Goal: Task Accomplishment & Management: Use online tool/utility

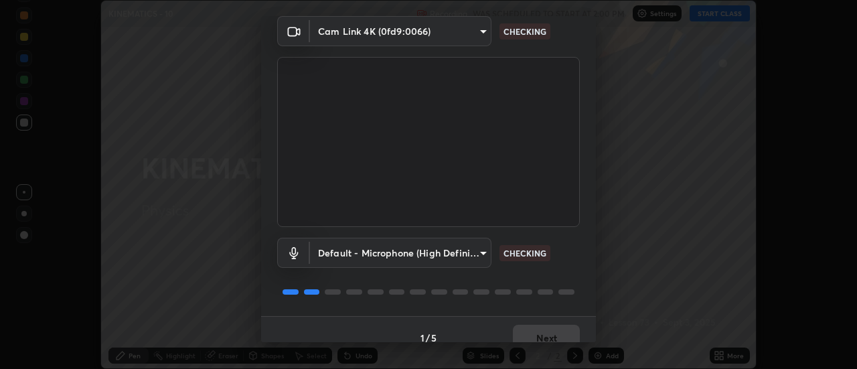
scroll to position [70, 0]
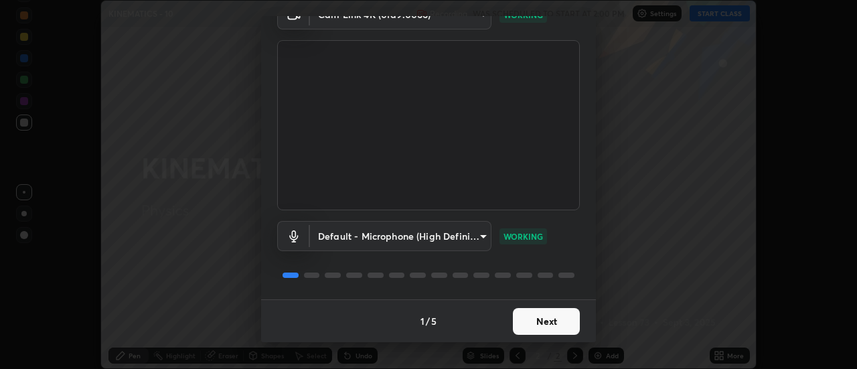
click at [555, 319] on button "Next" at bounding box center [546, 321] width 67 height 27
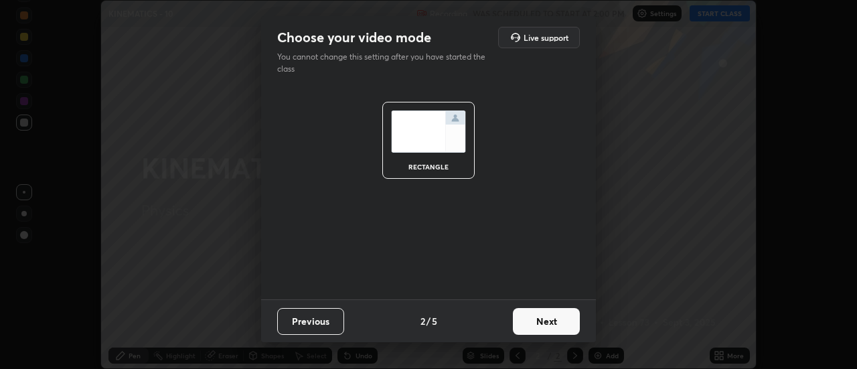
scroll to position [0, 0]
click at [573, 328] on button "Next" at bounding box center [546, 321] width 67 height 27
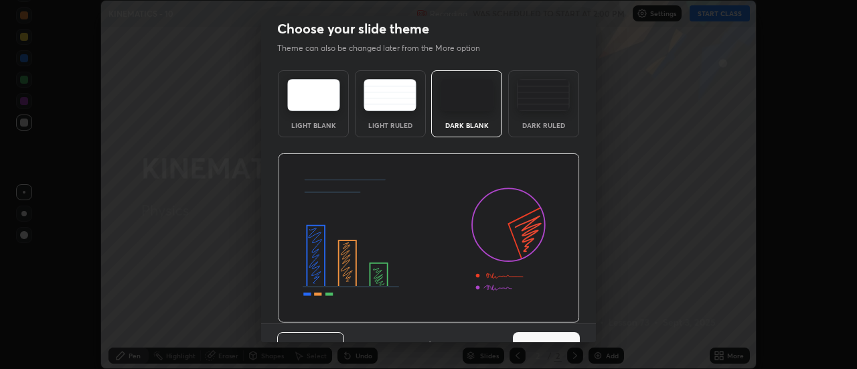
scroll to position [33, 0]
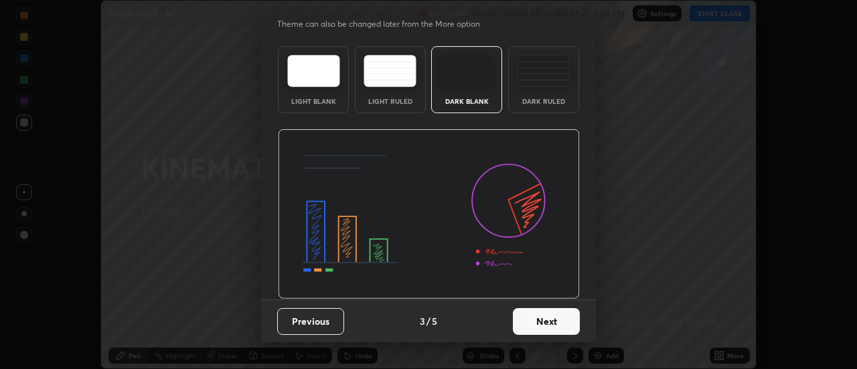
click at [561, 323] on button "Next" at bounding box center [546, 321] width 67 height 27
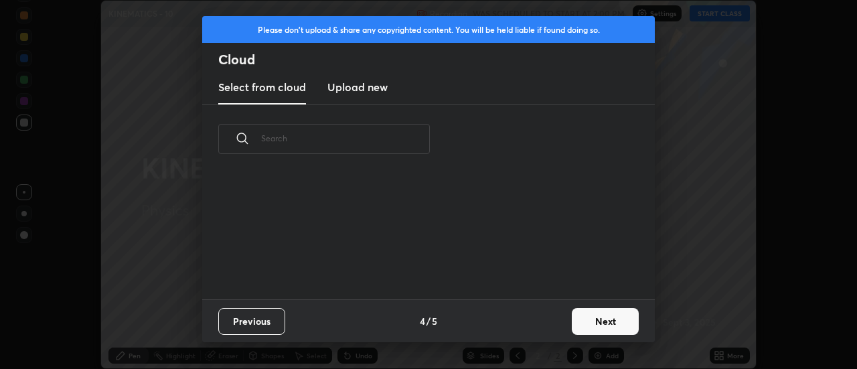
scroll to position [0, 0]
click at [608, 321] on button "Next" at bounding box center [605, 321] width 67 height 27
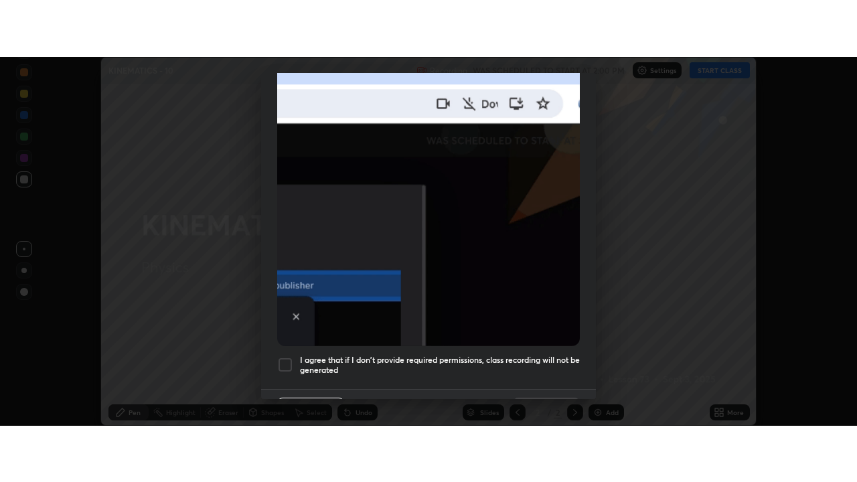
scroll to position [343, 0]
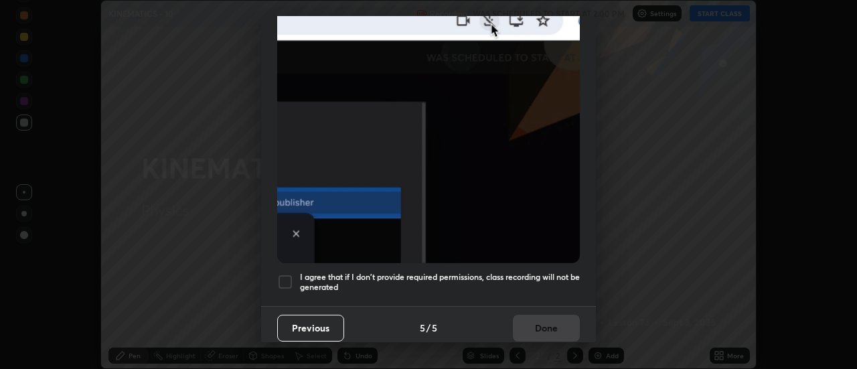
click at [285, 275] on div at bounding box center [285, 282] width 16 height 16
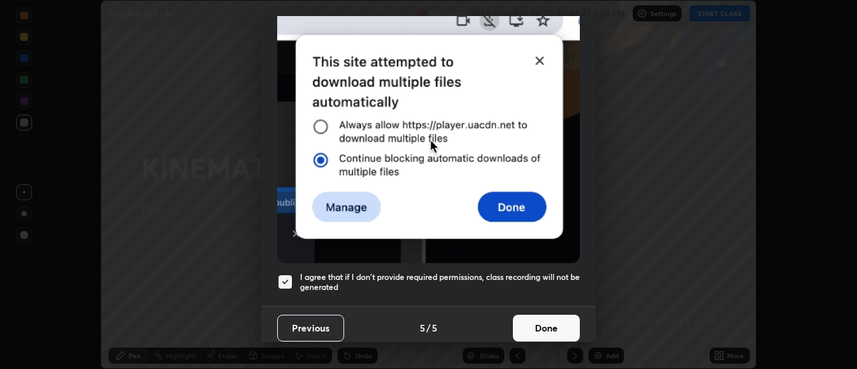
click at [533, 323] on button "Done" at bounding box center [546, 328] width 67 height 27
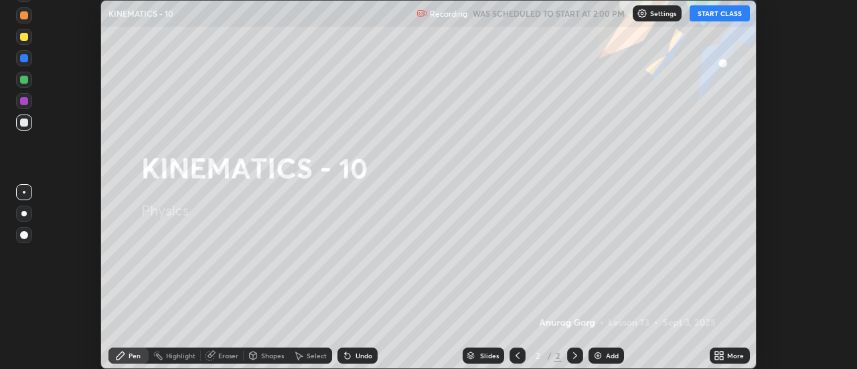
click at [733, 17] on button "START CLASS" at bounding box center [720, 13] width 60 height 16
click at [720, 357] on icon at bounding box center [721, 357] width 3 height 3
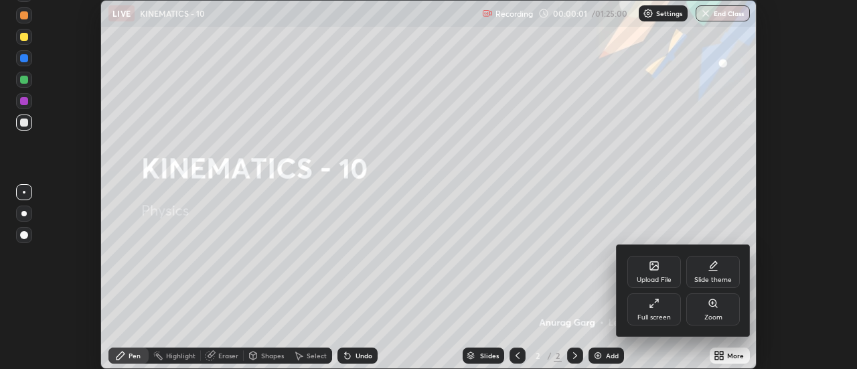
click at [658, 308] on icon at bounding box center [654, 303] width 11 height 11
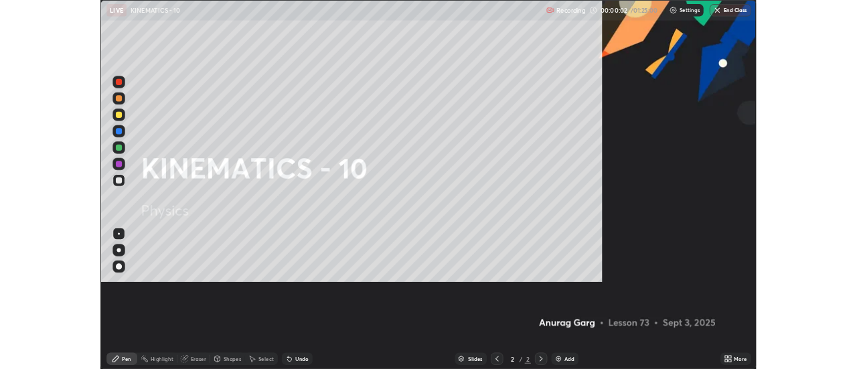
scroll to position [482, 857]
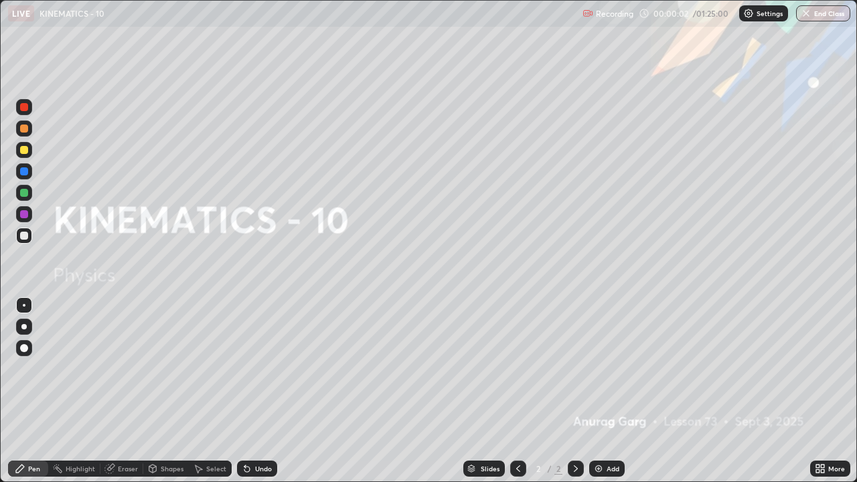
click at [599, 368] on div "Add" at bounding box center [606, 469] width 35 height 16
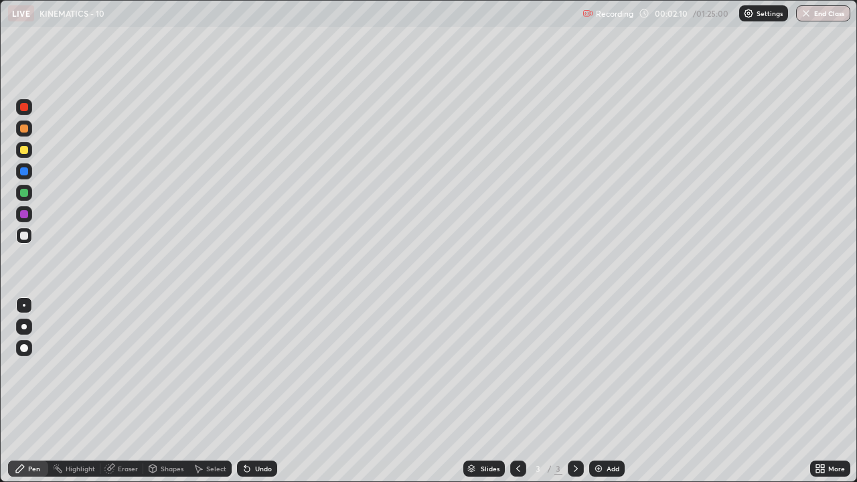
click at [269, 368] on div "Undo" at bounding box center [257, 469] width 40 height 16
click at [33, 153] on div at bounding box center [23, 149] width 21 height 21
click at [611, 368] on div "Add" at bounding box center [613, 468] width 13 height 7
click at [23, 234] on div at bounding box center [24, 236] width 8 height 8
click at [601, 368] on img at bounding box center [598, 468] width 11 height 11
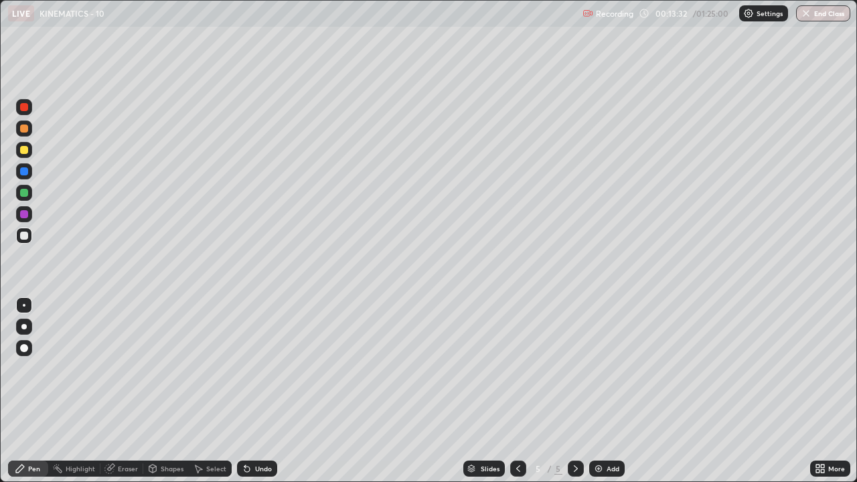
click at [264, 368] on div "Undo" at bounding box center [263, 468] width 17 height 7
click at [261, 368] on div "Undo" at bounding box center [263, 468] width 17 height 7
click at [260, 368] on div "Undo" at bounding box center [263, 468] width 17 height 7
click at [264, 368] on div "Undo" at bounding box center [263, 468] width 17 height 7
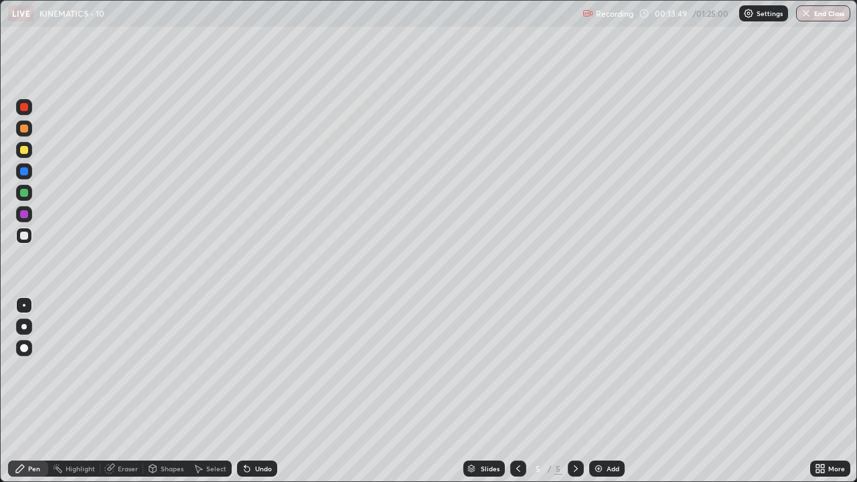
click at [264, 368] on div "Undo" at bounding box center [263, 468] width 17 height 7
click at [267, 368] on div "Undo" at bounding box center [257, 469] width 40 height 16
click at [266, 368] on div "Undo" at bounding box center [263, 468] width 17 height 7
click at [266, 368] on div "Undo" at bounding box center [257, 469] width 40 height 16
click at [265, 368] on div "Undo" at bounding box center [257, 469] width 40 height 16
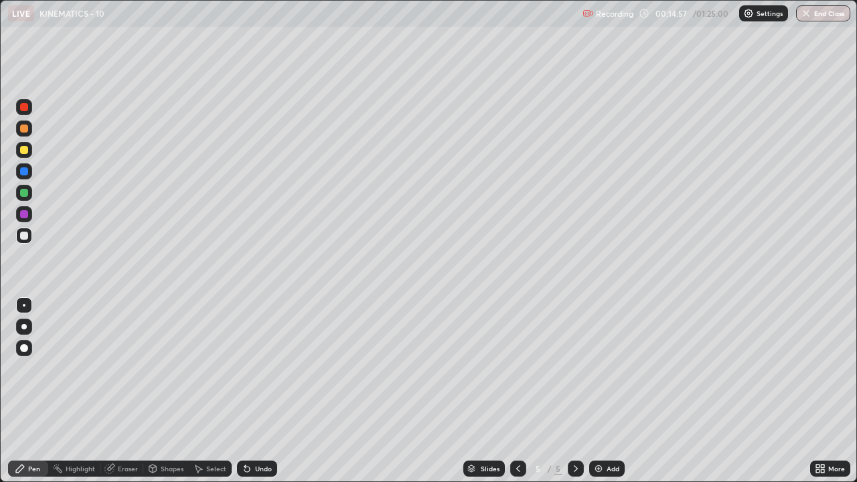
click at [265, 368] on div "Undo" at bounding box center [257, 469] width 40 height 16
click at [264, 368] on div "Undo" at bounding box center [257, 469] width 40 height 16
click at [265, 368] on div "Undo" at bounding box center [257, 469] width 40 height 16
click at [268, 368] on div "Undo" at bounding box center [263, 468] width 17 height 7
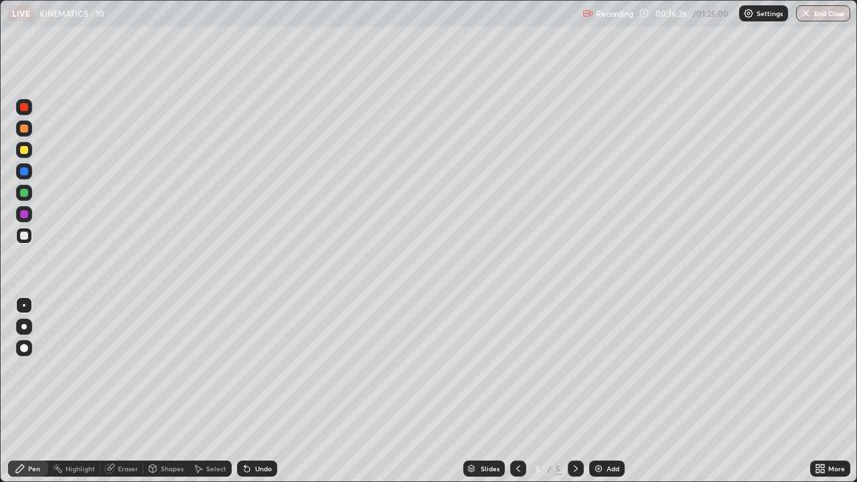
click at [271, 368] on div "Undo" at bounding box center [257, 469] width 40 height 16
click at [267, 368] on div "Undo" at bounding box center [263, 468] width 17 height 7
click at [605, 368] on div "Add" at bounding box center [606, 469] width 35 height 16
click at [30, 153] on div at bounding box center [24, 150] width 16 height 16
click at [29, 128] on div at bounding box center [24, 129] width 16 height 16
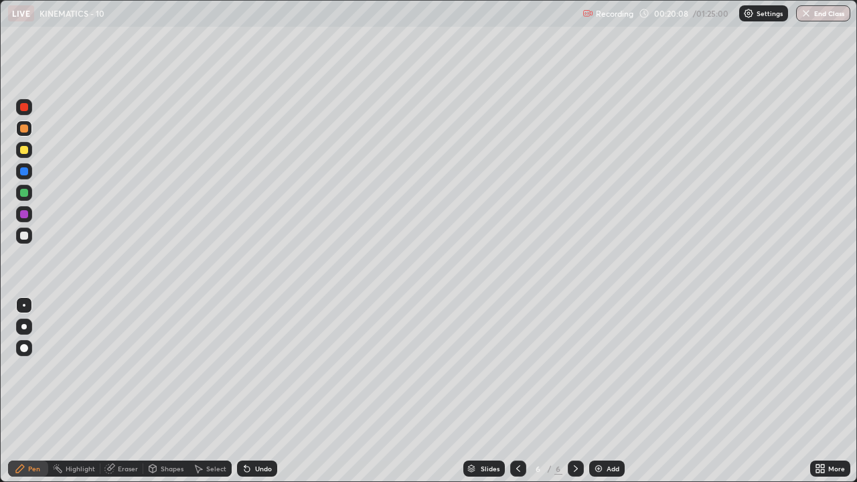
click at [31, 236] on div at bounding box center [24, 236] width 16 height 16
click at [25, 129] on div at bounding box center [24, 129] width 8 height 8
click at [29, 240] on div at bounding box center [24, 236] width 16 height 16
click at [266, 368] on div "Undo" at bounding box center [263, 468] width 17 height 7
click at [23, 153] on div at bounding box center [24, 150] width 8 height 8
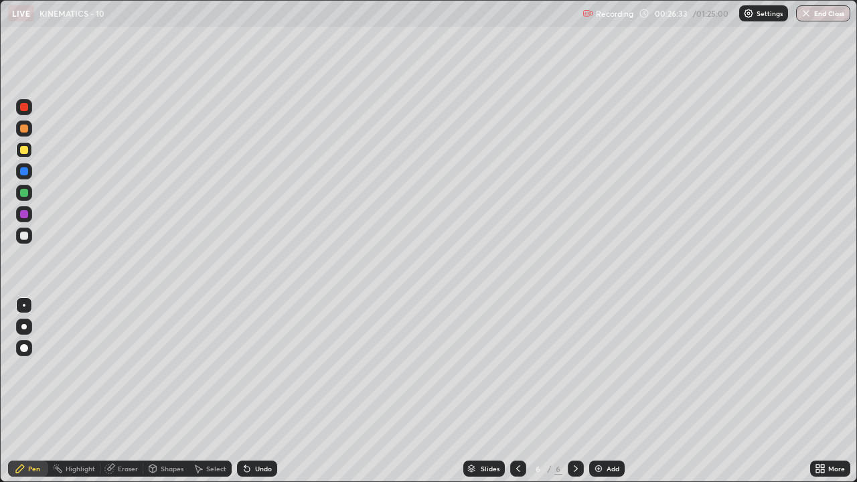
click at [22, 325] on div at bounding box center [23, 326] width 5 height 5
click at [605, 368] on div "Add" at bounding box center [606, 469] width 35 height 16
click at [31, 232] on div at bounding box center [24, 236] width 16 height 16
click at [521, 368] on div at bounding box center [518, 469] width 16 height 16
click at [574, 368] on icon at bounding box center [575, 468] width 11 height 11
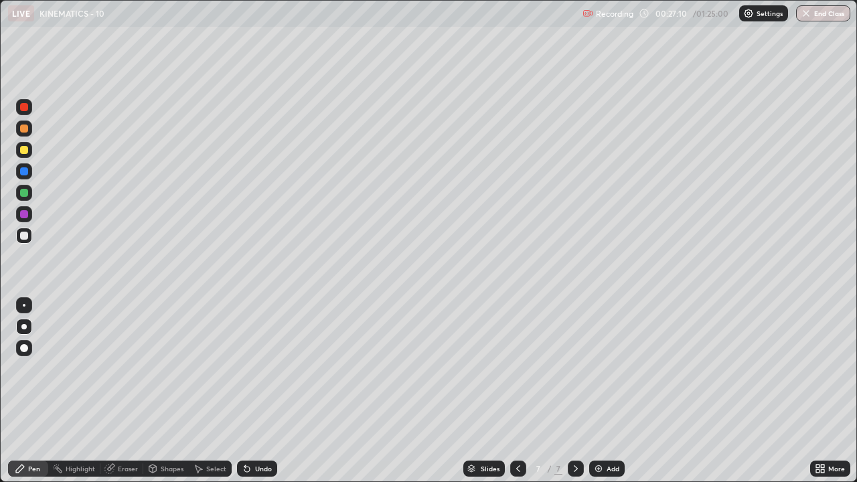
click at [30, 128] on div at bounding box center [24, 129] width 16 height 16
click at [241, 25] on div "LIVE KINEMATICS - 10" at bounding box center [292, 13] width 569 height 27
click at [25, 234] on div at bounding box center [24, 236] width 8 height 8
click at [262, 368] on div "Undo" at bounding box center [263, 468] width 17 height 7
click at [260, 368] on div "Undo" at bounding box center [257, 469] width 40 height 16
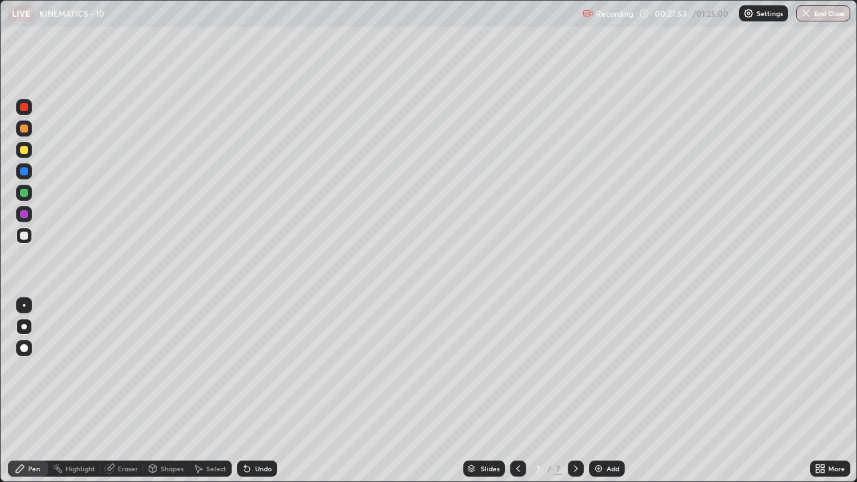
click at [262, 368] on div "Undo" at bounding box center [257, 469] width 40 height 16
click at [264, 368] on div "Undo" at bounding box center [257, 469] width 40 height 16
click at [266, 368] on div "Undo" at bounding box center [257, 469] width 40 height 16
click at [267, 368] on div "Undo" at bounding box center [257, 469] width 40 height 16
click at [270, 368] on div "Undo" at bounding box center [257, 469] width 40 height 16
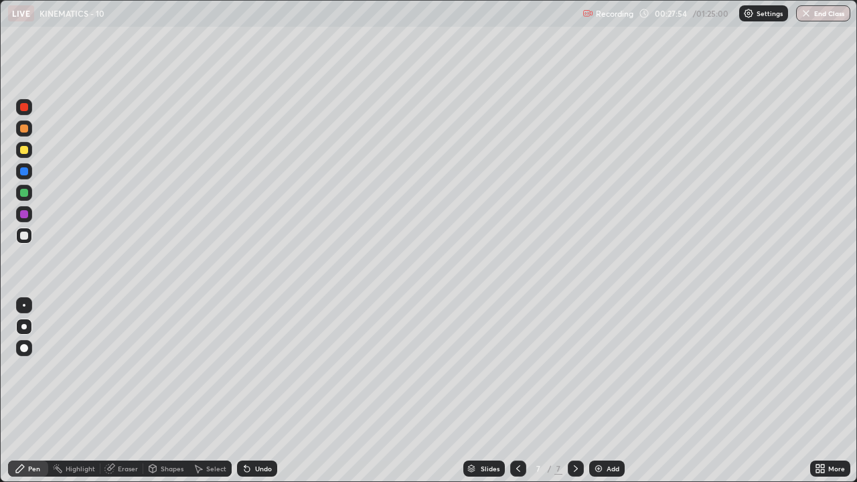
click at [272, 368] on div "Undo" at bounding box center [257, 469] width 40 height 16
click at [25, 149] on div at bounding box center [24, 150] width 8 height 8
click at [24, 232] on div at bounding box center [24, 236] width 8 height 8
click at [24, 152] on div at bounding box center [24, 150] width 8 height 8
click at [25, 236] on div at bounding box center [24, 236] width 8 height 8
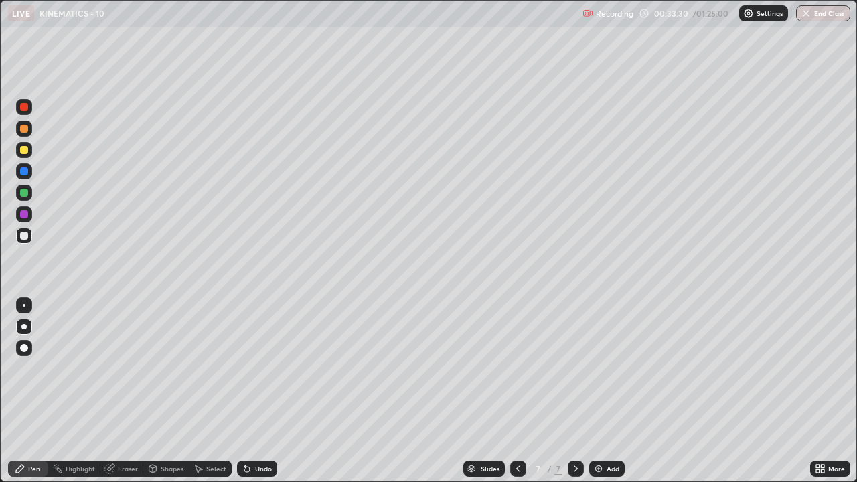
click at [522, 368] on icon at bounding box center [518, 468] width 11 height 11
click at [574, 368] on div at bounding box center [576, 469] width 16 height 16
click at [600, 368] on img at bounding box center [598, 468] width 11 height 11
click at [271, 368] on div "Undo" at bounding box center [257, 469] width 40 height 16
click at [273, 368] on div "Undo" at bounding box center [257, 469] width 40 height 16
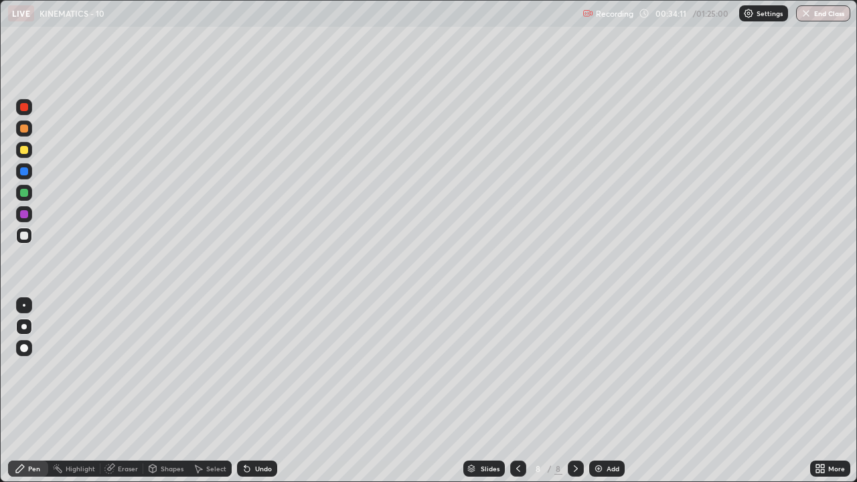
click at [272, 368] on div "Undo" at bounding box center [257, 469] width 40 height 16
click at [257, 368] on div "Undo" at bounding box center [263, 468] width 17 height 7
click at [260, 368] on div "Undo" at bounding box center [263, 468] width 17 height 7
click at [258, 368] on div "Undo" at bounding box center [263, 468] width 17 height 7
click at [260, 368] on div "Undo" at bounding box center [263, 468] width 17 height 7
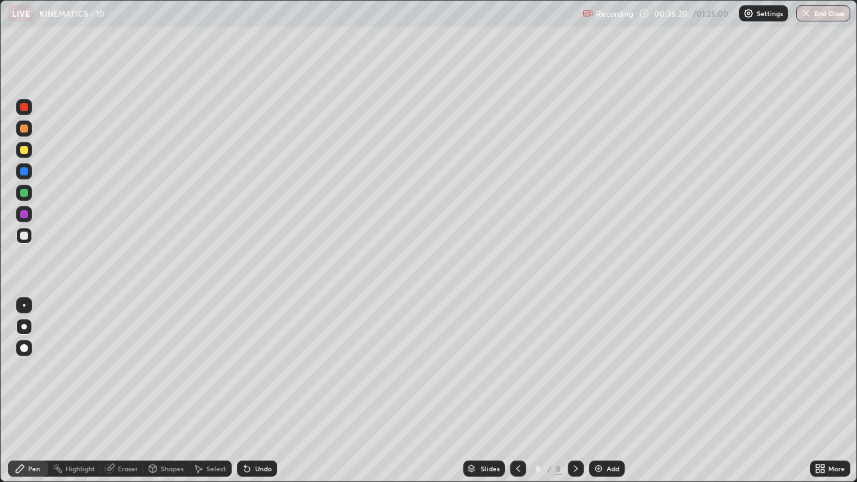
click at [260, 368] on div "Undo" at bounding box center [263, 468] width 17 height 7
click at [264, 368] on div "Undo" at bounding box center [263, 468] width 17 height 7
click at [29, 151] on div at bounding box center [24, 150] width 16 height 16
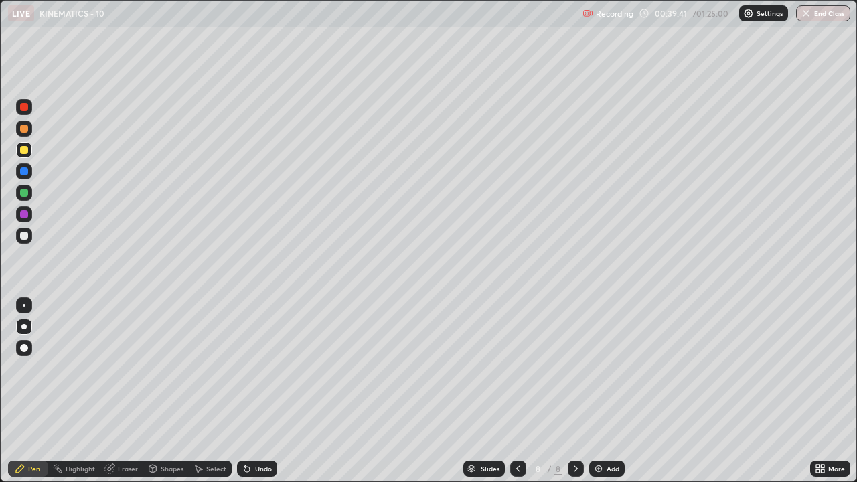
click at [610, 368] on div "Add" at bounding box center [606, 469] width 35 height 16
click at [29, 236] on div at bounding box center [24, 236] width 16 height 16
click at [218, 368] on div "Select" at bounding box center [210, 469] width 43 height 16
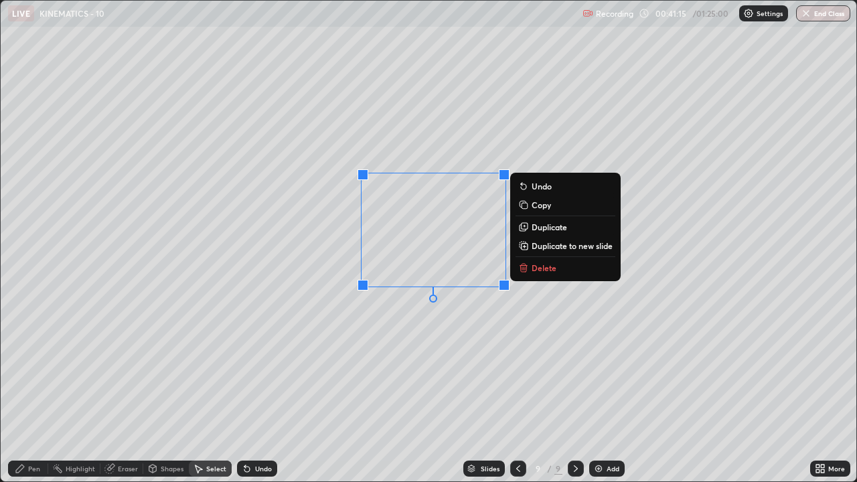
click at [542, 267] on p "Delete" at bounding box center [544, 267] width 25 height 11
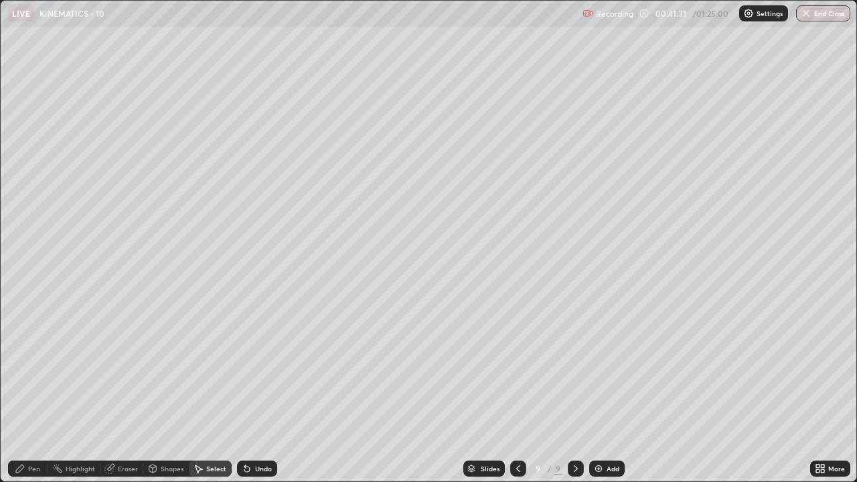
click at [43, 368] on div "Pen" at bounding box center [28, 469] width 40 height 16
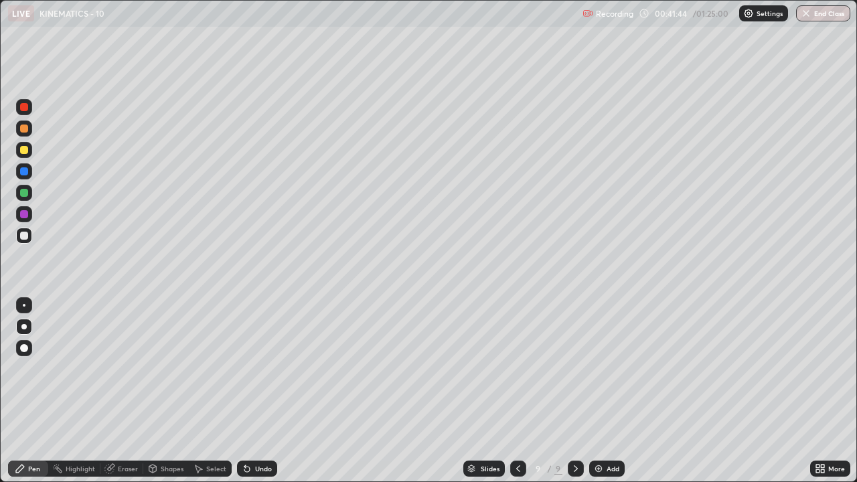
click at [513, 368] on icon at bounding box center [518, 468] width 11 height 11
click at [576, 368] on icon at bounding box center [575, 468] width 11 height 11
click at [266, 368] on div "Undo" at bounding box center [257, 469] width 40 height 16
click at [266, 368] on div "Undo" at bounding box center [263, 468] width 17 height 7
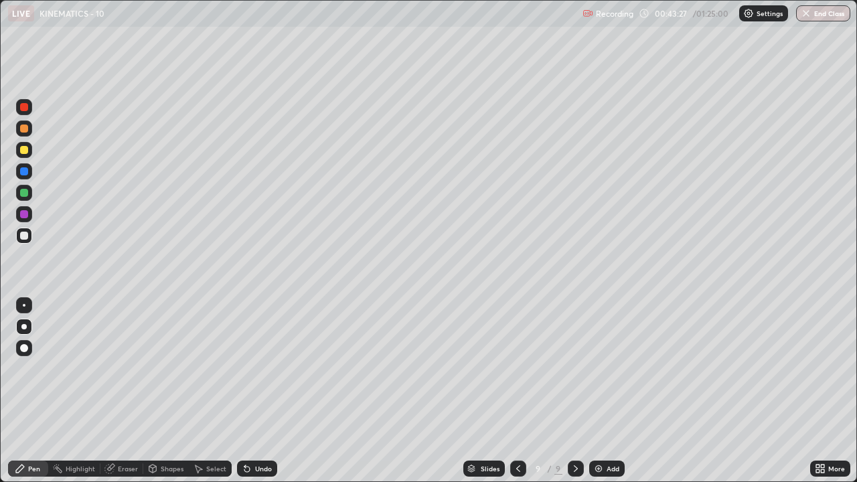
click at [266, 368] on div "Undo" at bounding box center [263, 468] width 17 height 7
click at [264, 368] on div "Undo" at bounding box center [263, 468] width 17 height 7
click at [268, 368] on div "Undo" at bounding box center [263, 468] width 17 height 7
click at [268, 368] on div "Undo" at bounding box center [257, 469] width 40 height 16
click at [262, 368] on div "Undo" at bounding box center [263, 468] width 17 height 7
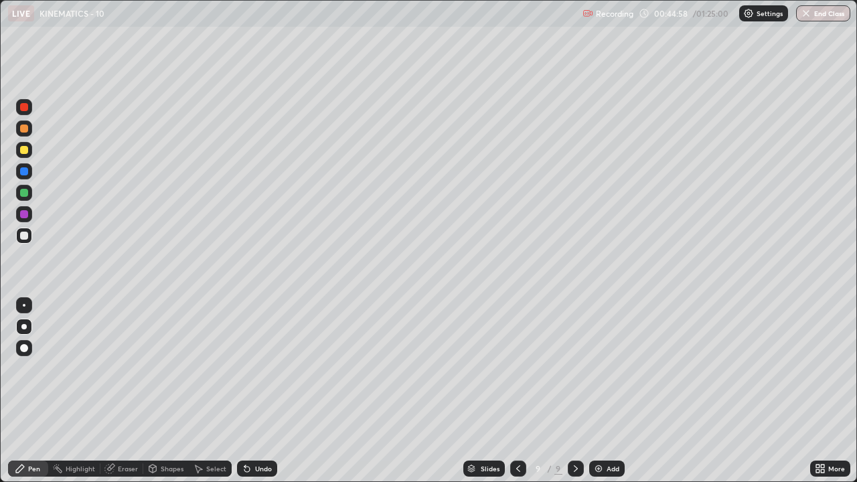
click at [602, 368] on img at bounding box center [598, 468] width 11 height 11
click at [129, 368] on div "Eraser" at bounding box center [128, 468] width 20 height 7
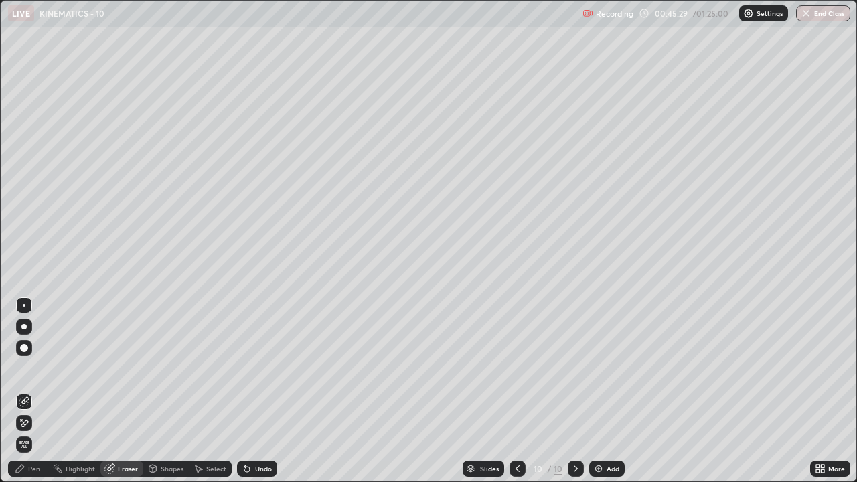
click at [31, 368] on div "Pen" at bounding box center [34, 468] width 12 height 7
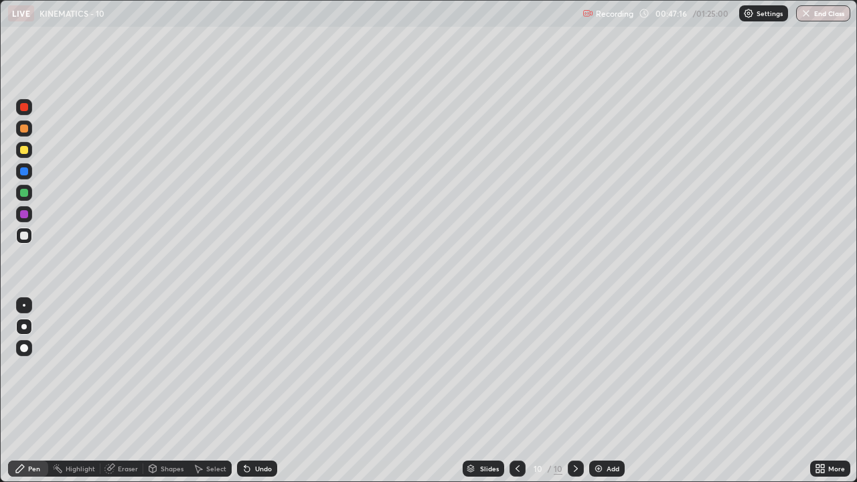
click at [27, 129] on div at bounding box center [24, 129] width 8 height 8
click at [603, 368] on div "Add" at bounding box center [606, 469] width 35 height 16
click at [27, 147] on div at bounding box center [24, 150] width 8 height 8
click at [517, 368] on icon at bounding box center [518, 468] width 11 height 11
click at [568, 368] on div at bounding box center [576, 469] width 16 height 16
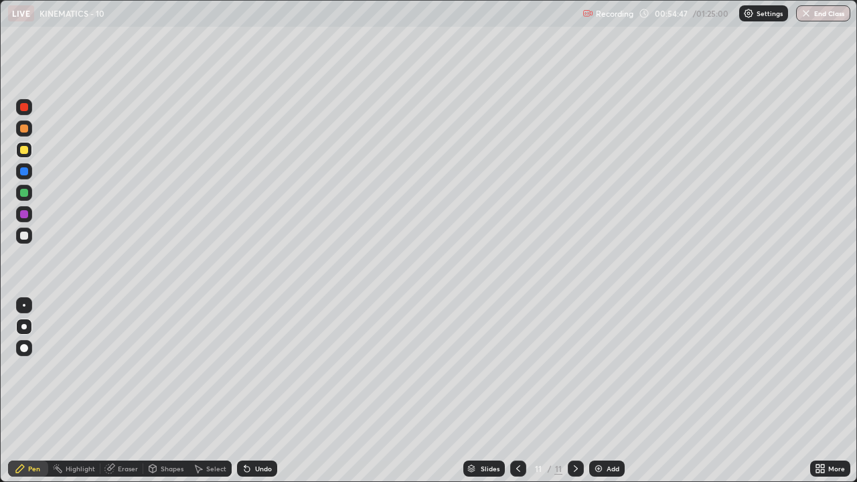
click at [25, 236] on div at bounding box center [24, 236] width 8 height 8
click at [27, 196] on div at bounding box center [24, 193] width 16 height 16
click at [517, 368] on icon at bounding box center [518, 468] width 11 height 11
click at [574, 368] on icon at bounding box center [575, 468] width 11 height 11
click at [609, 368] on div "Add" at bounding box center [613, 468] width 13 height 7
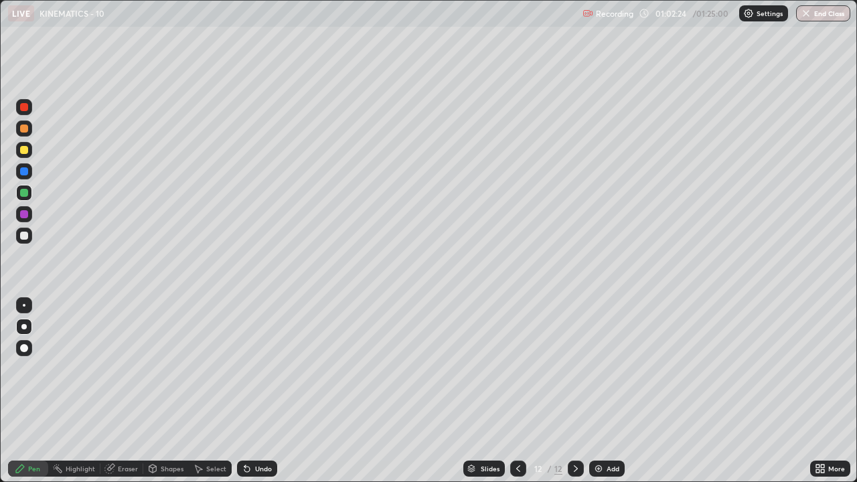
click at [120, 368] on div "Eraser" at bounding box center [121, 469] width 43 height 16
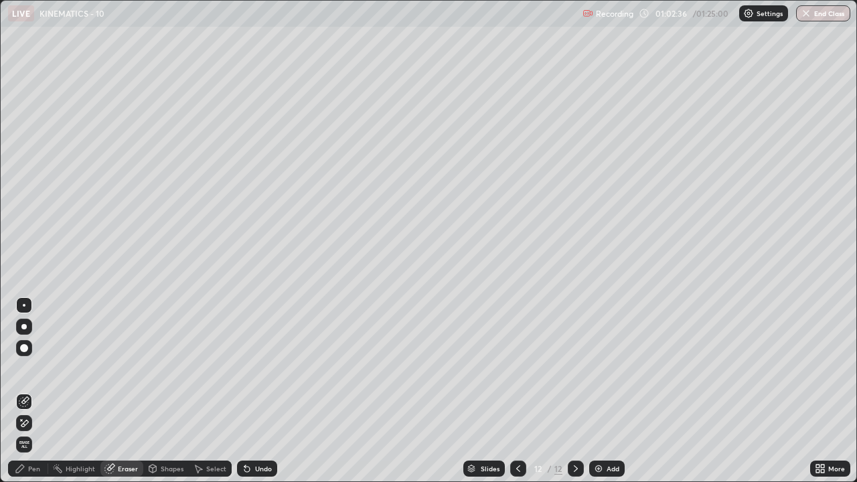
click at [27, 368] on div "Pen" at bounding box center [28, 469] width 40 height 16
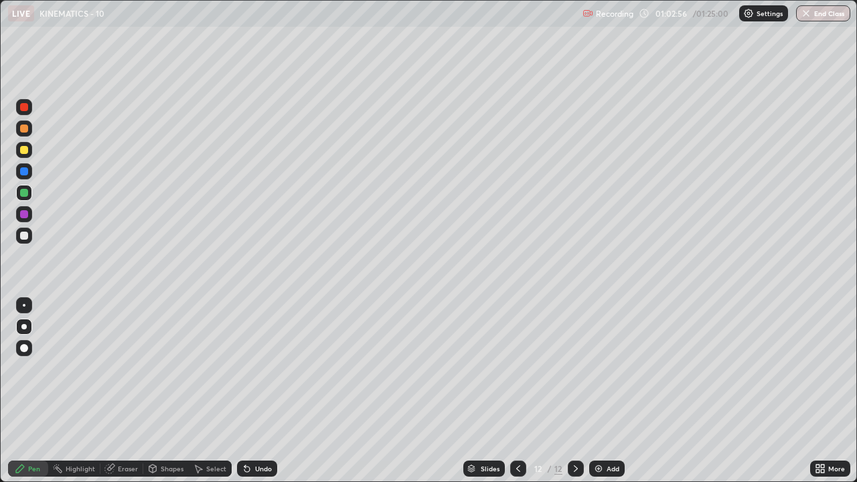
click at [27, 147] on div at bounding box center [24, 150] width 8 height 8
click at [220, 368] on div "Select" at bounding box center [210, 468] width 43 height 27
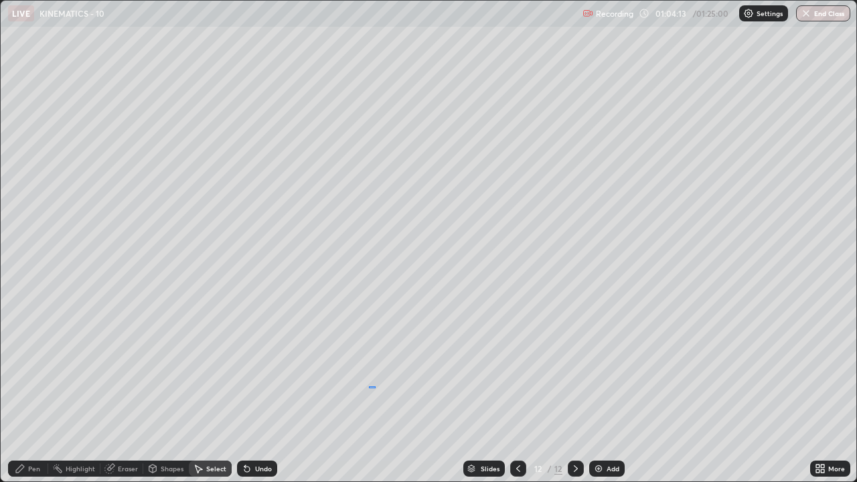
click at [368, 368] on div "0 ° Undo Copy Duplicate Duplicate to new slide Delete" at bounding box center [429, 241] width 856 height 481
click at [360, 360] on div "0 ° Undo Copy Duplicate Duplicate to new slide Delete" at bounding box center [429, 241] width 856 height 481
click at [35, 368] on div "Pen" at bounding box center [28, 469] width 40 height 16
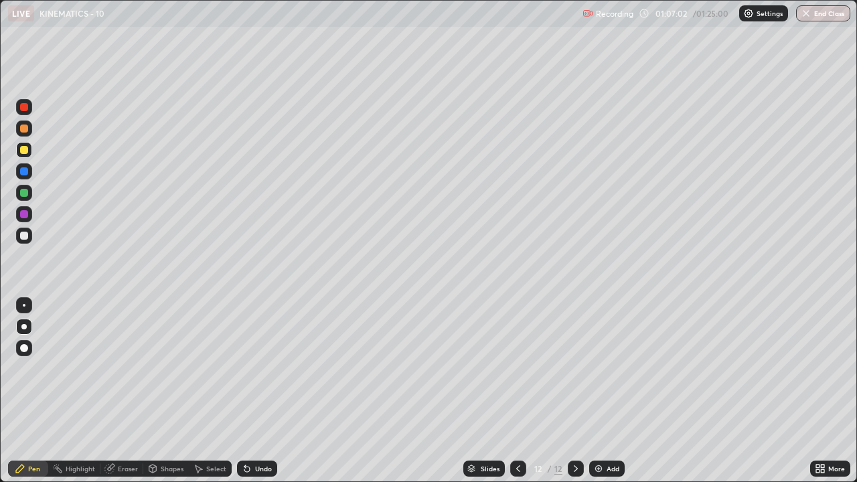
click at [29, 129] on div at bounding box center [24, 129] width 16 height 16
click at [598, 368] on img at bounding box center [598, 468] width 11 height 11
click at [823, 368] on icon at bounding box center [822, 466] width 3 height 3
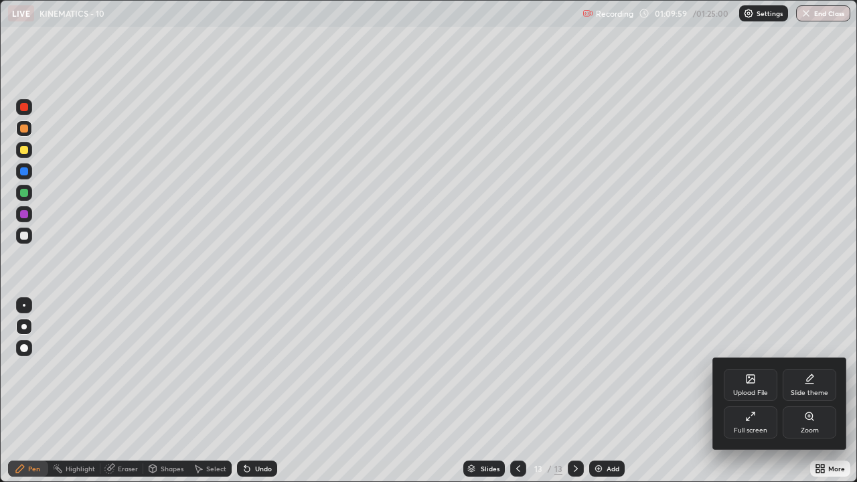
click at [749, 368] on div "Full screen" at bounding box center [751, 422] width 54 height 32
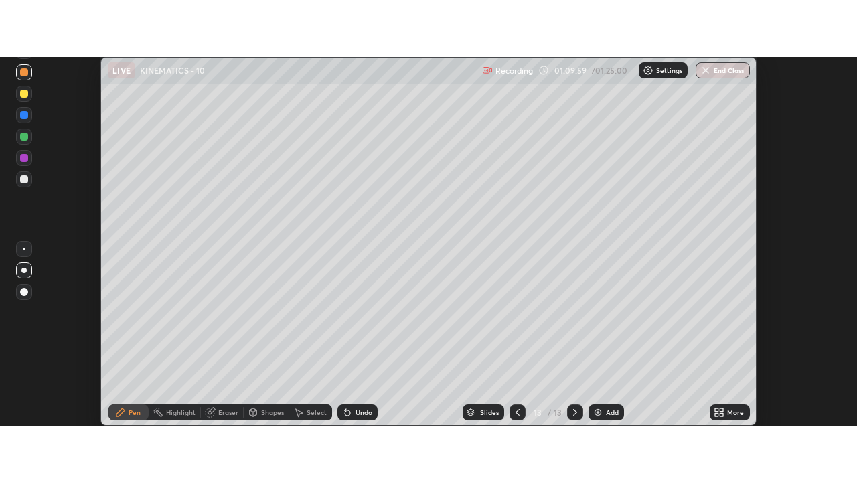
scroll to position [66589, 66101]
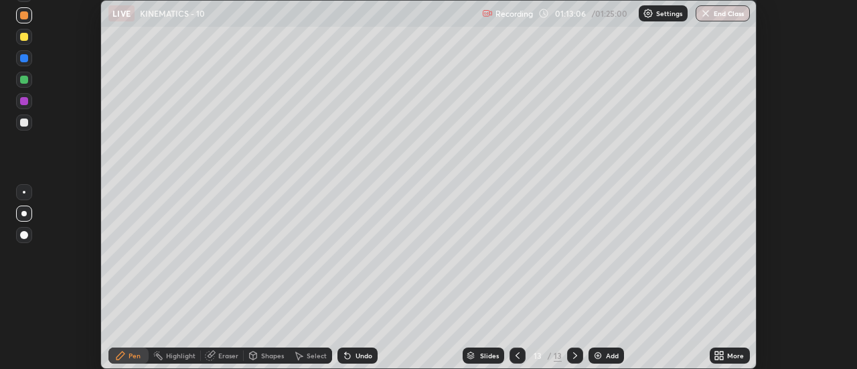
click at [728, 355] on div "More" at bounding box center [735, 355] width 17 height 7
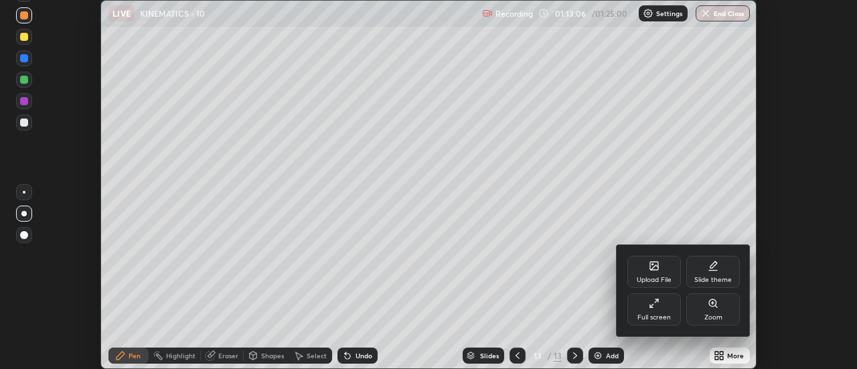
click at [663, 311] on div "Full screen" at bounding box center [654, 309] width 54 height 32
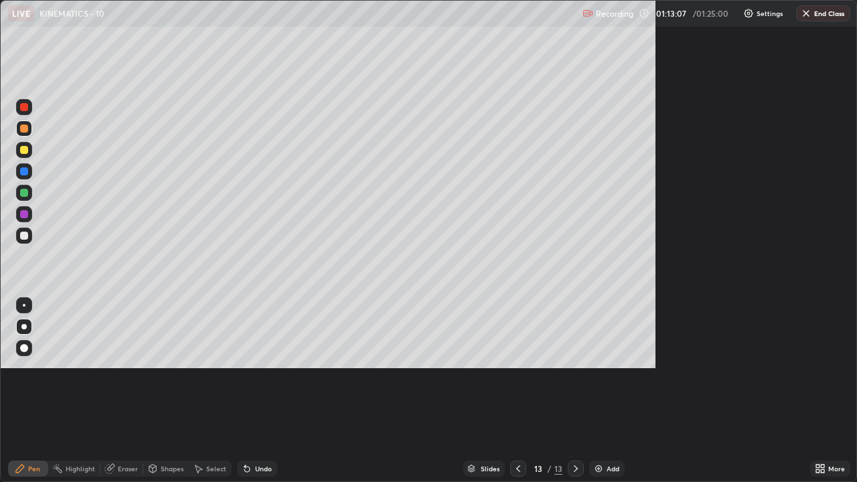
scroll to position [482, 857]
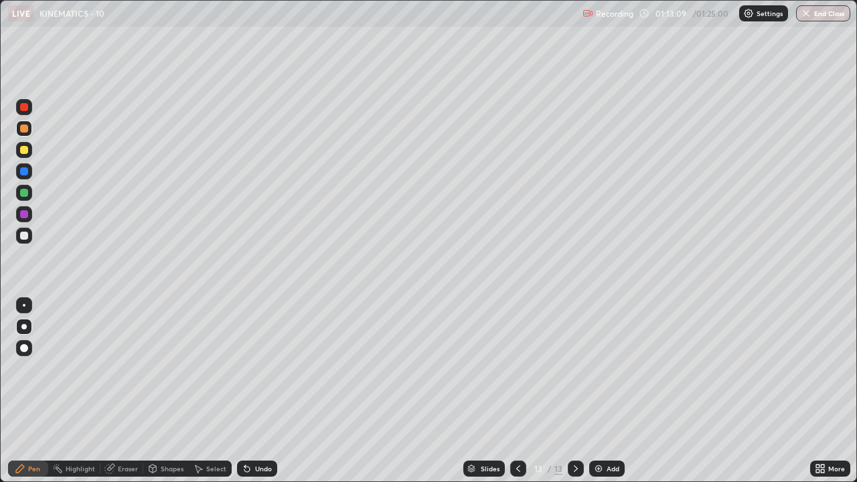
click at [548, 368] on div "/" at bounding box center [550, 469] width 4 height 8
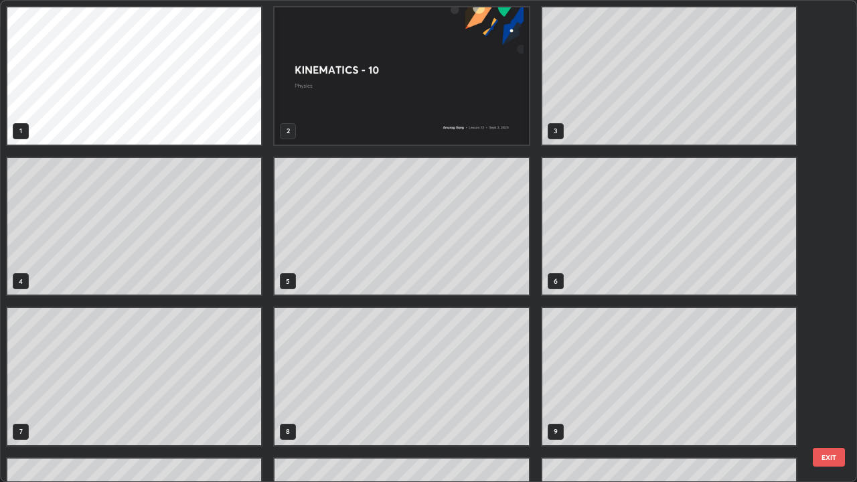
scroll to position [477, 849]
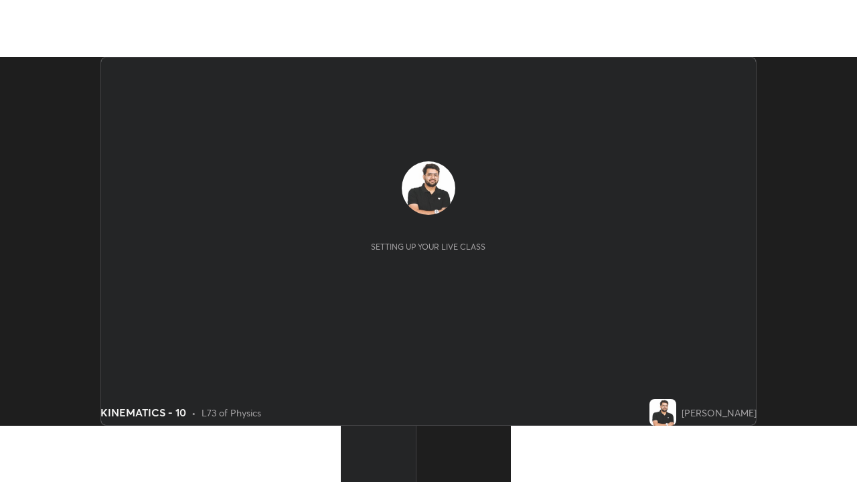
scroll to position [369, 857]
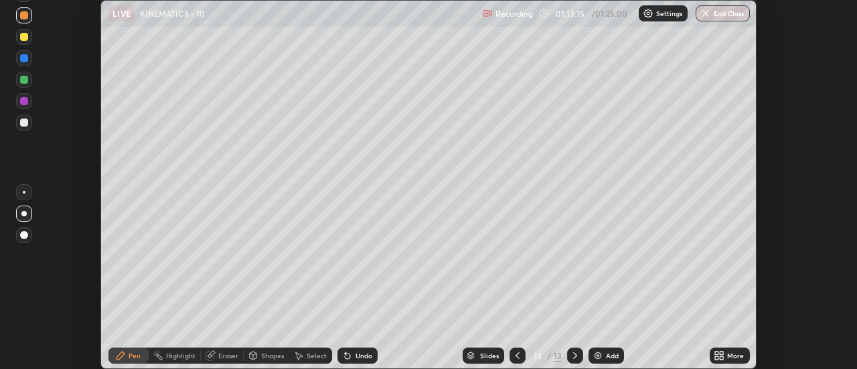
click at [729, 356] on div "More" at bounding box center [735, 355] width 17 height 7
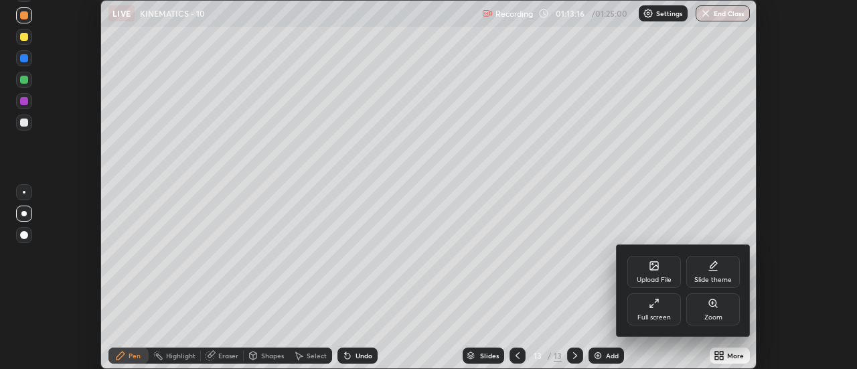
click at [660, 311] on div "Full screen" at bounding box center [654, 309] width 54 height 32
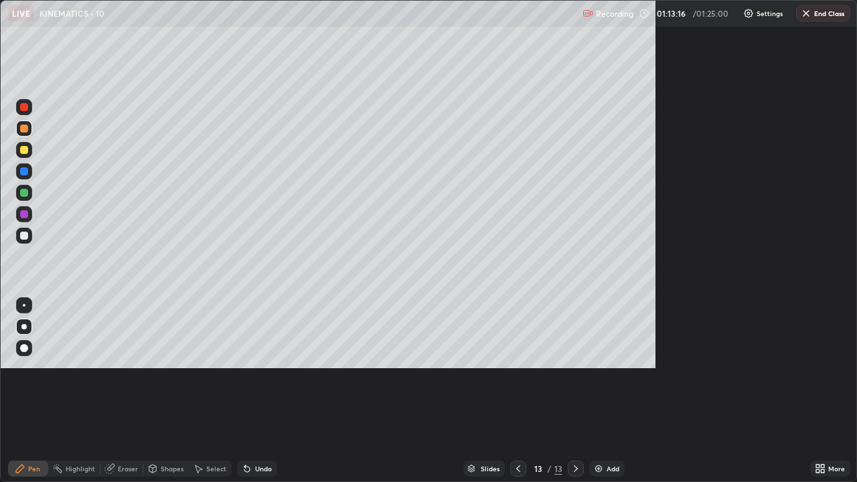
scroll to position [482, 857]
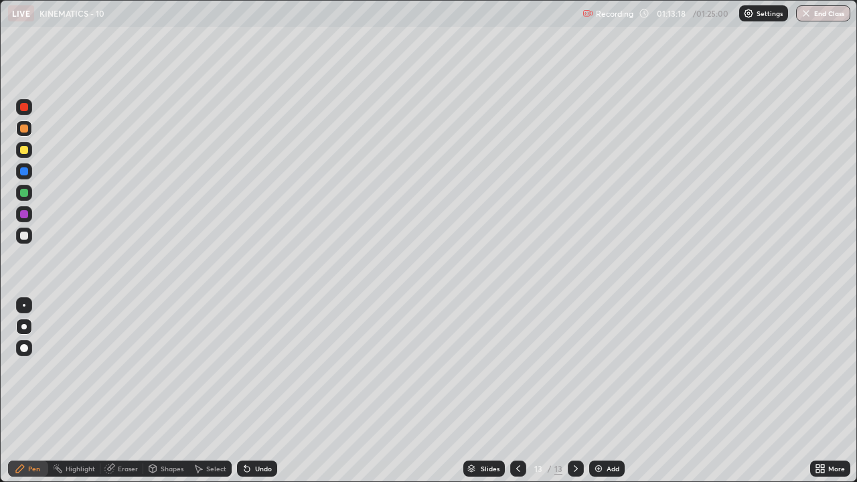
click at [24, 238] on div at bounding box center [24, 236] width 8 height 8
click at [135, 368] on div "Eraser" at bounding box center [121, 469] width 43 height 16
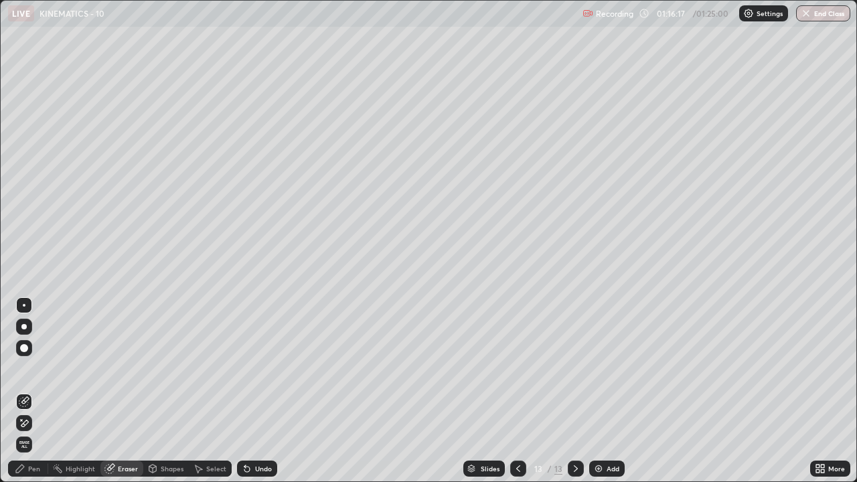
click at [45, 368] on div "Pen" at bounding box center [28, 469] width 40 height 16
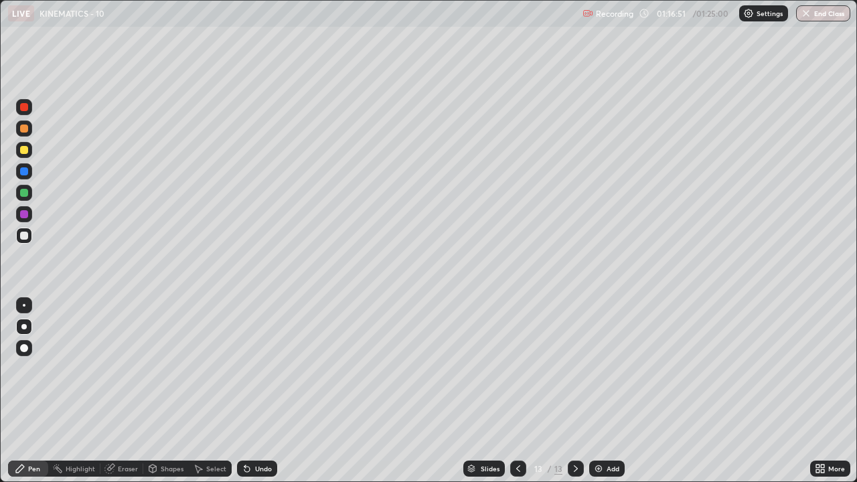
click at [130, 368] on div "Eraser" at bounding box center [128, 468] width 20 height 7
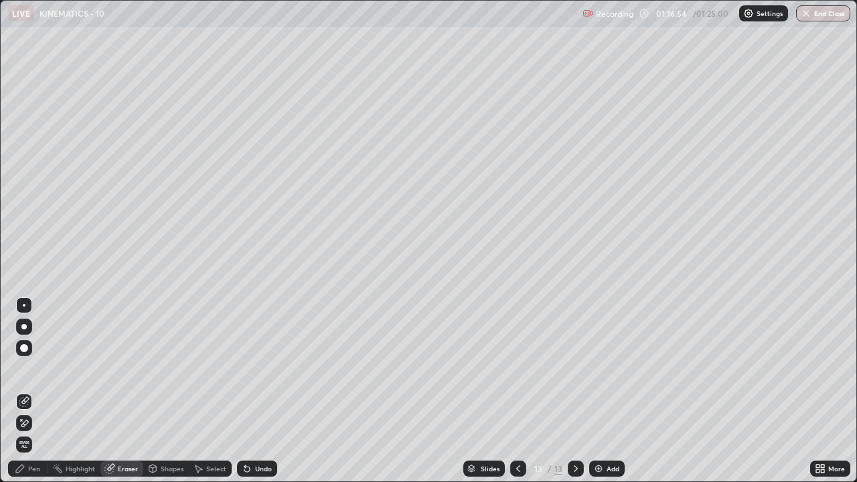
click at [37, 368] on div "Pen" at bounding box center [34, 468] width 12 height 7
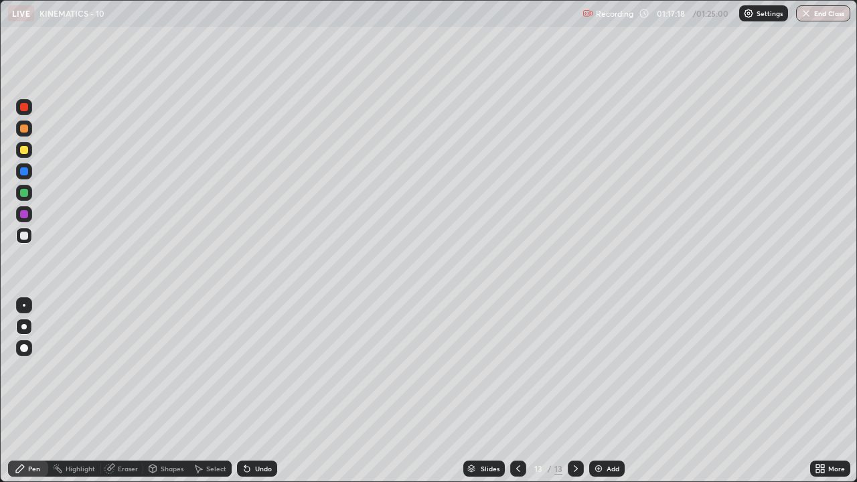
click at [597, 368] on div "Add" at bounding box center [606, 469] width 35 height 16
click at [709, 12] on div "/ 01:25:00" at bounding box center [712, 13] width 42 height 8
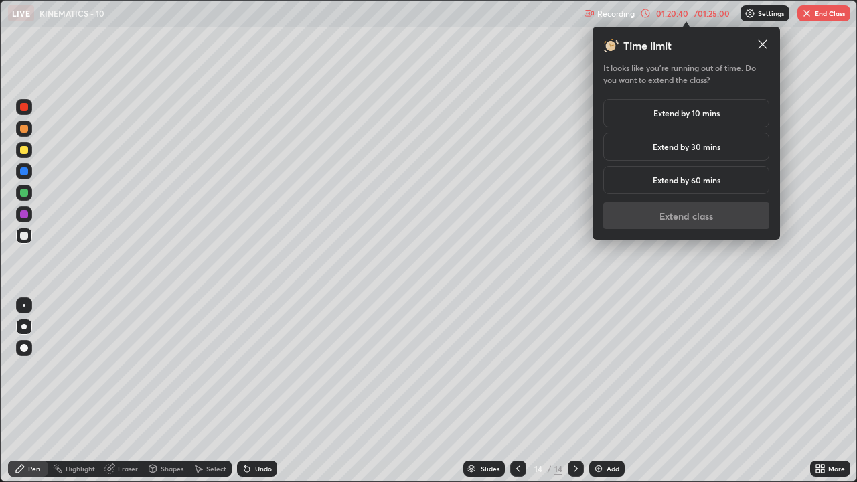
click at [702, 113] on h5 "Extend by 10 mins" at bounding box center [687, 113] width 66 height 12
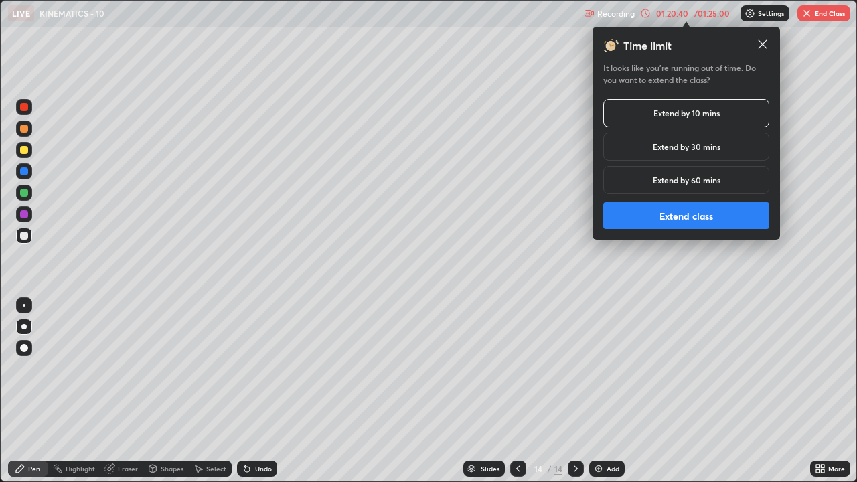
click at [685, 214] on button "Extend class" at bounding box center [686, 215] width 166 height 27
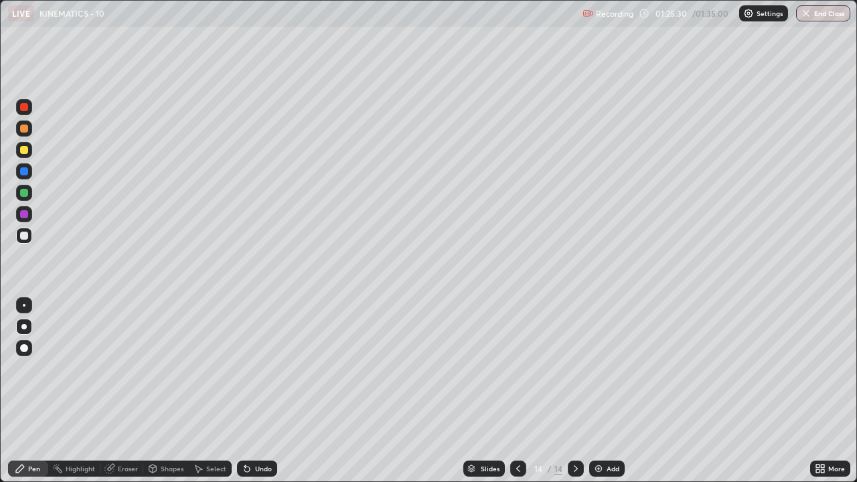
click at [522, 368] on div at bounding box center [518, 469] width 16 height 16
click at [827, 11] on button "End Class" at bounding box center [823, 13] width 54 height 16
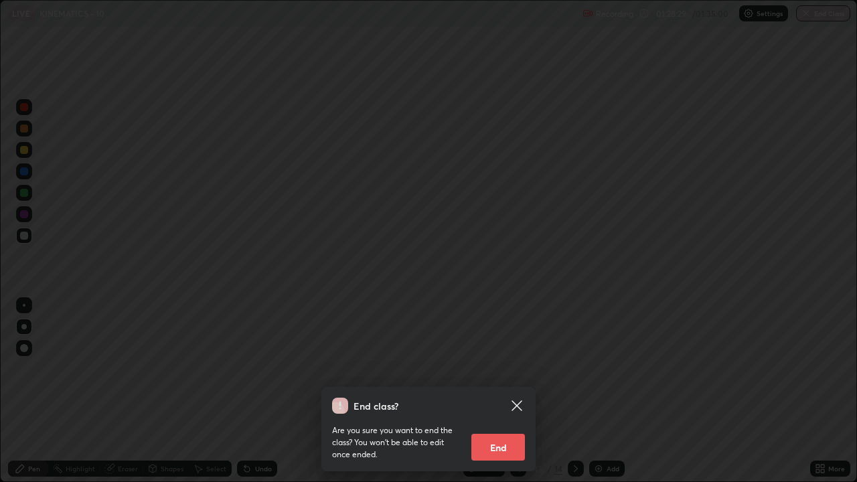
click at [518, 368] on button "End" at bounding box center [498, 447] width 54 height 27
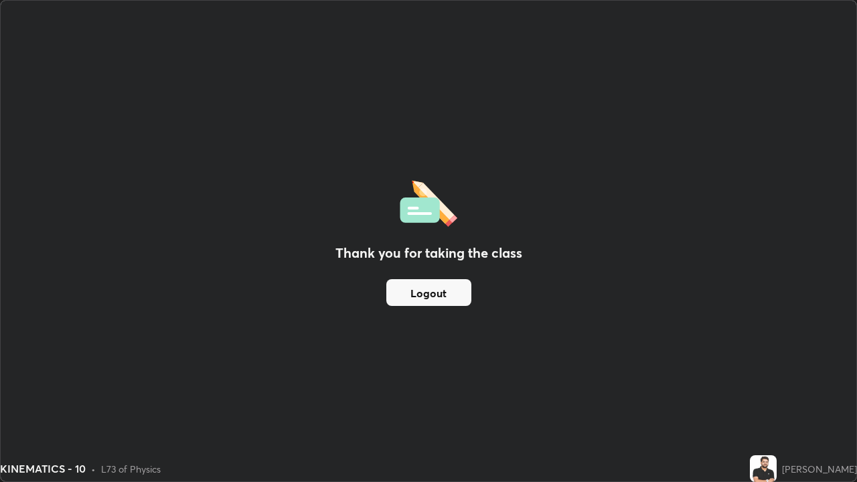
click at [441, 289] on button "Logout" at bounding box center [428, 292] width 85 height 27
click at [443, 287] on button "Logout" at bounding box center [428, 292] width 85 height 27
click at [442, 285] on button "Logout" at bounding box center [428, 292] width 85 height 27
click at [444, 285] on button "Logout" at bounding box center [428, 292] width 85 height 27
click at [441, 287] on button "Logout" at bounding box center [428, 292] width 85 height 27
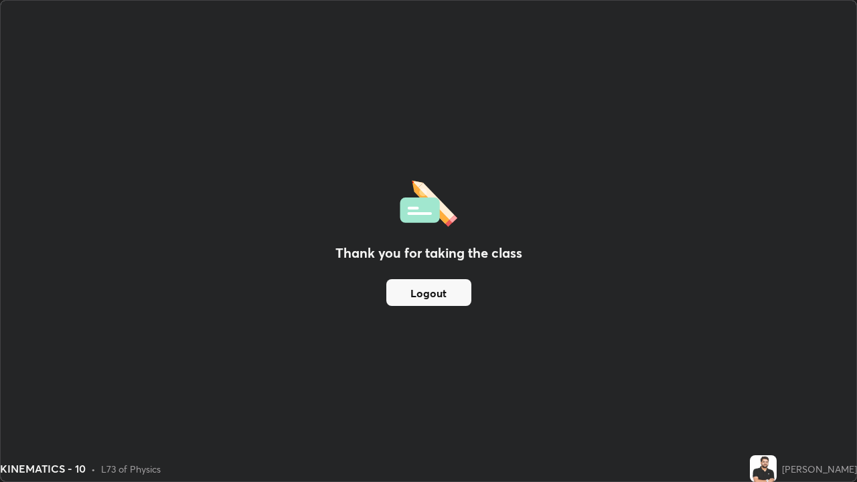
click at [438, 286] on button "Logout" at bounding box center [428, 292] width 85 height 27
